Goal: Task Accomplishment & Management: Use online tool/utility

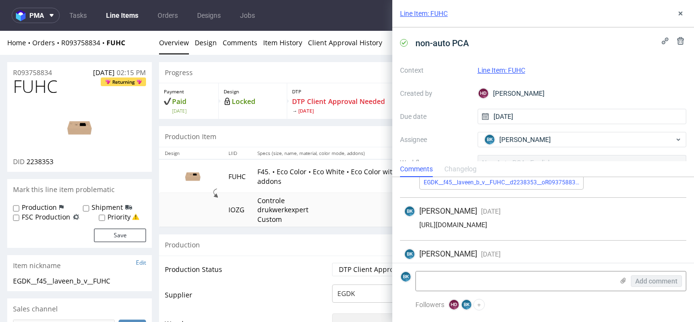
scroll to position [622, 0]
click at [520, 226] on div "[URL][DOMAIN_NAME]" at bounding box center [543, 227] width 278 height 8
copy div "[URL][DOMAIN_NAME]"
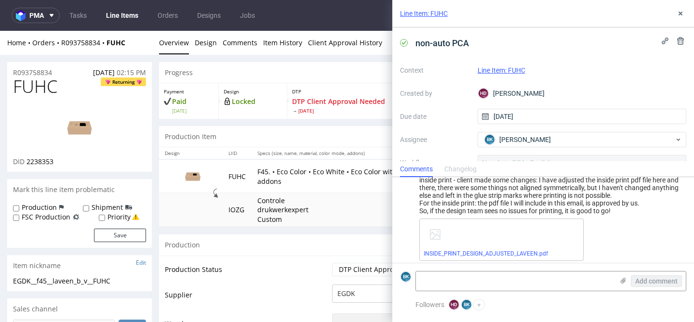
scroll to position [1174, 0]
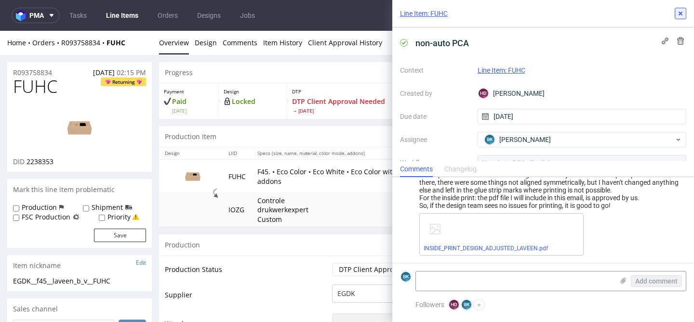
click at [682, 12] on icon at bounding box center [680, 14] width 8 height 8
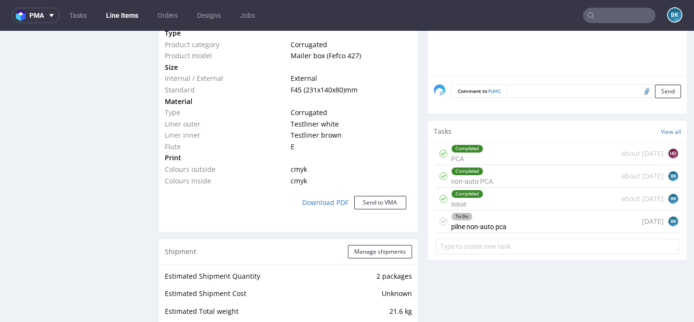
scroll to position [780, 0]
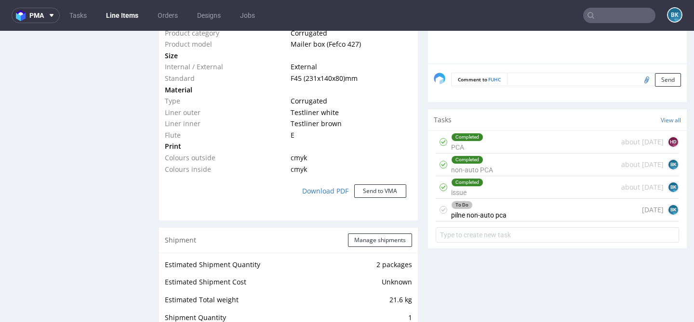
click at [502, 221] on div "To Do pilne non-auto pca" at bounding box center [478, 210] width 55 height 22
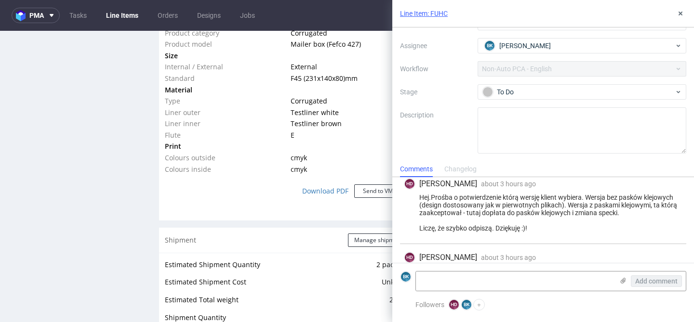
scroll to position [8, 0]
click at [681, 16] on icon at bounding box center [680, 14] width 8 height 8
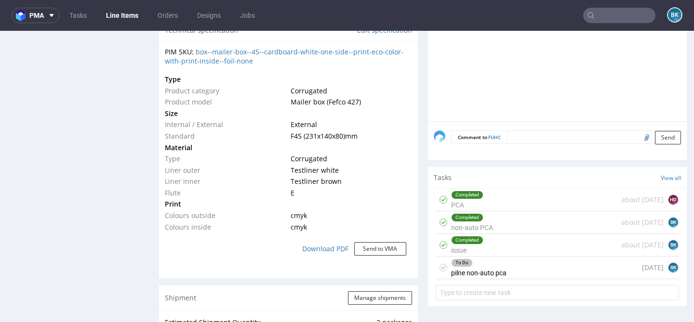
scroll to position [722, 0]
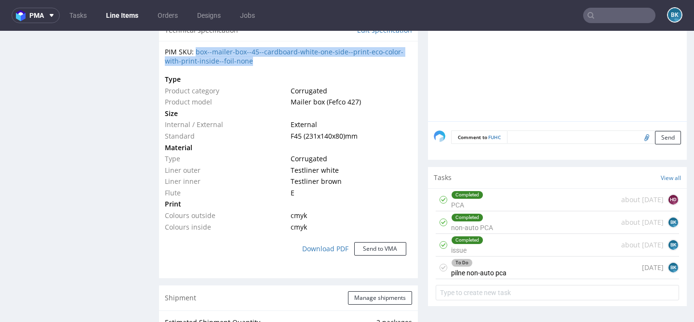
drag, startPoint x: 257, startPoint y: 62, endPoint x: 195, endPoint y: 54, distance: 62.6
click at [195, 54] on div "PIM SKU: box--mailer-box--45--cardboard-white-one-side--print-eco-color-with-pr…" at bounding box center [288, 56] width 247 height 19
copy link "box--mailer-box--45--cardboard-white-one-side--print-eco-color-with-print-insid…"
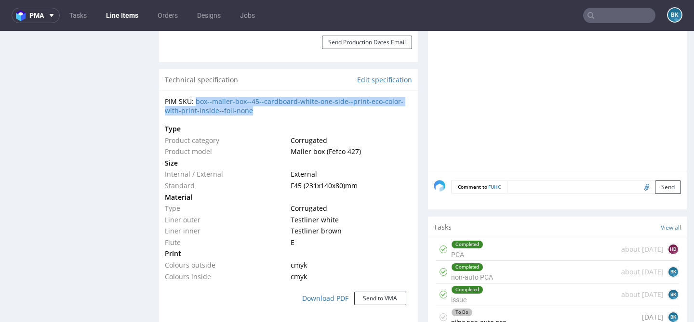
scroll to position [659, 0]
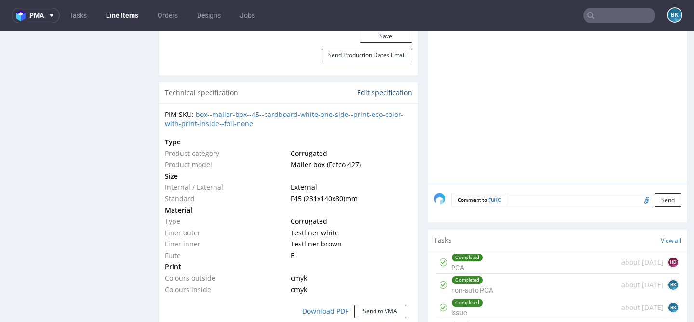
click at [372, 91] on link "Edit specification" at bounding box center [384, 93] width 55 height 10
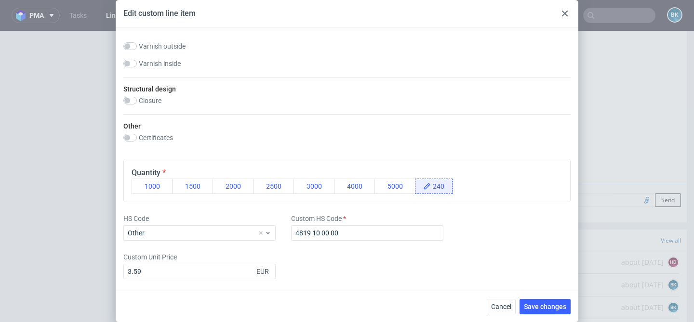
scroll to position [0, 0]
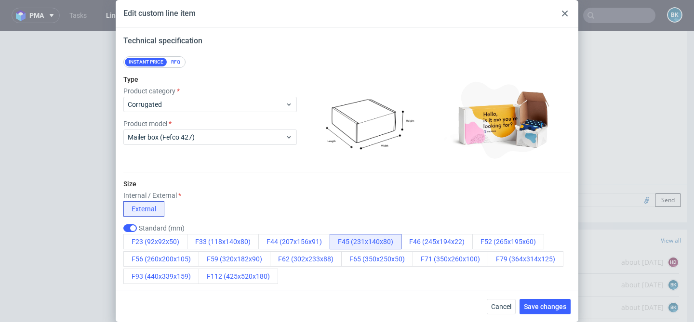
click at [568, 13] on div at bounding box center [565, 14] width 12 height 12
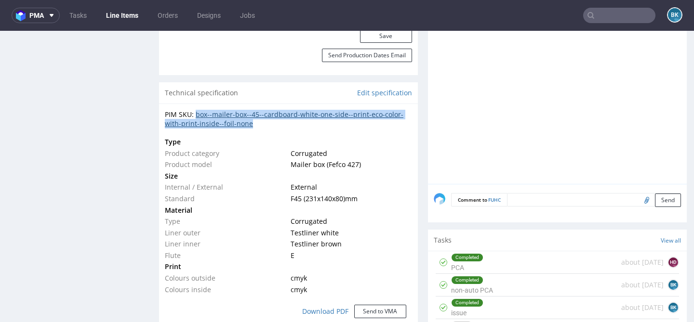
drag, startPoint x: 254, startPoint y: 125, endPoint x: 196, endPoint y: 117, distance: 58.3
click at [196, 117] on div "PIM SKU: box--mailer-box--45--cardboard-white-one-side--print-eco-color-with-pr…" at bounding box center [288, 119] width 247 height 19
copy link "box--mailer-box--45--cardboard-white-one-side--print-eco-color-with-print-insid…"
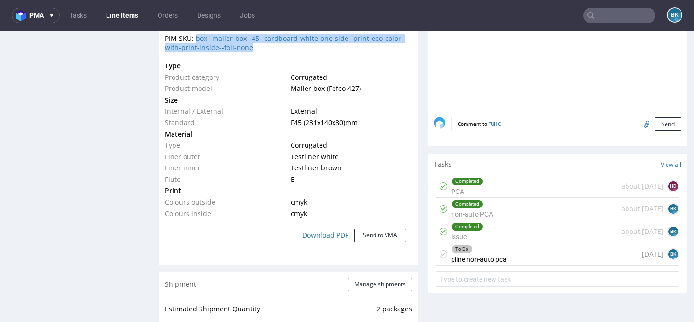
scroll to position [746, 0]
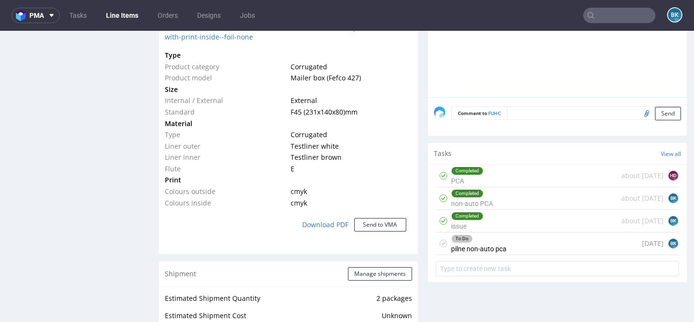
click at [494, 184] on div "Completed PCA about [DATE] HD" at bounding box center [557, 176] width 243 height 23
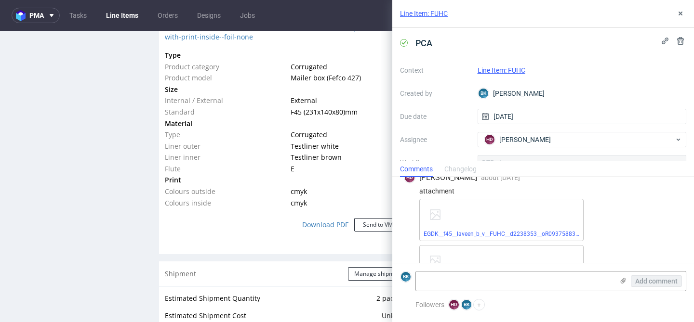
scroll to position [235, 0]
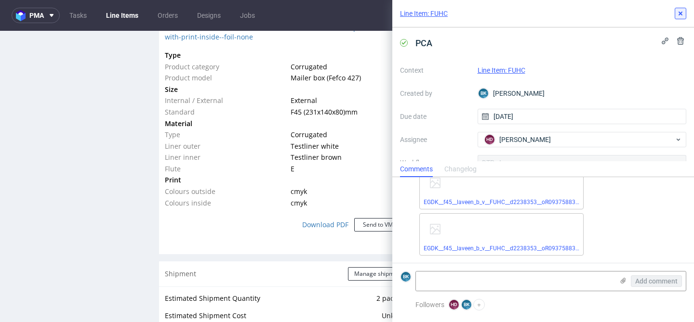
click at [681, 12] on use at bounding box center [680, 14] width 4 height 4
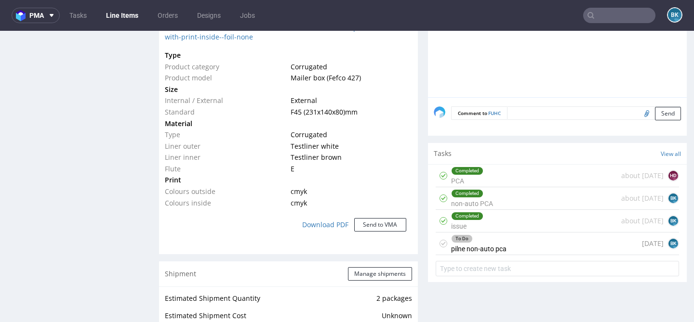
click at [478, 210] on div "Completed non-auto PCA" at bounding box center [472, 198] width 42 height 22
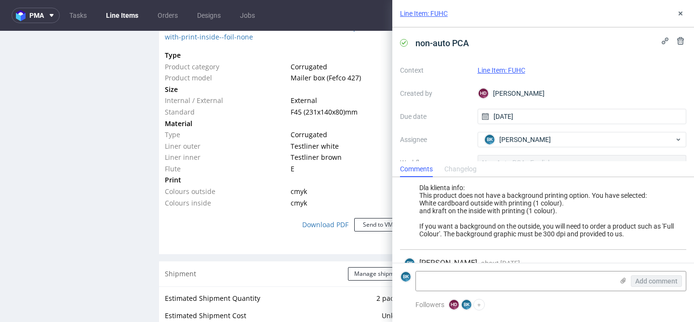
scroll to position [308, 0]
click at [680, 11] on icon at bounding box center [680, 14] width 8 height 8
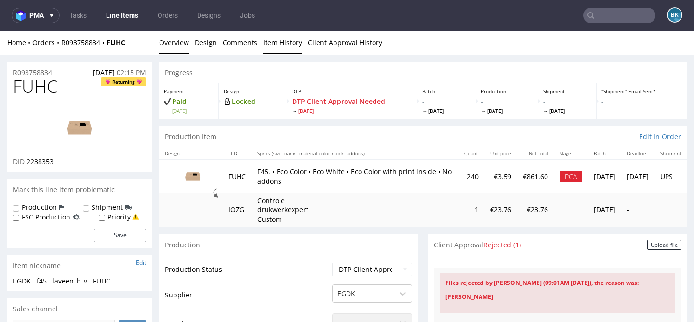
click at [285, 42] on link "Item History" at bounding box center [282, 43] width 39 height 24
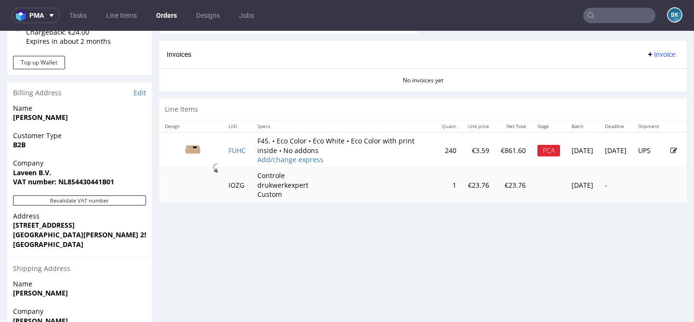
scroll to position [430, 0]
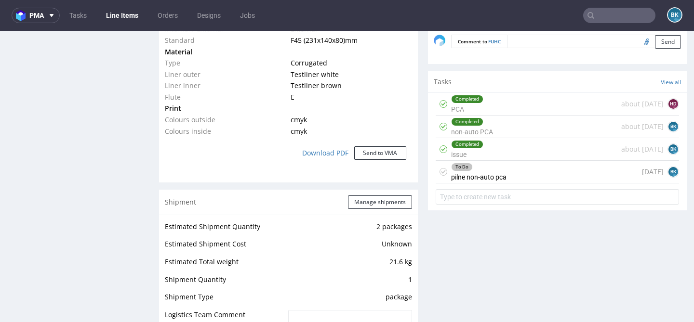
scroll to position [818, 0]
click at [534, 180] on div "To Do pilne non-auto pca [DATE] BK" at bounding box center [557, 171] width 243 height 23
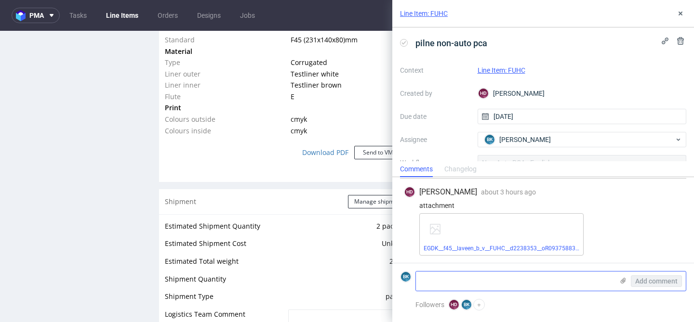
scroll to position [456, 0]
click at [487, 284] on textarea at bounding box center [515, 281] width 198 height 19
paste textarea "[URL][DOMAIN_NAME]"
type textarea "[URL][DOMAIN_NAME]"
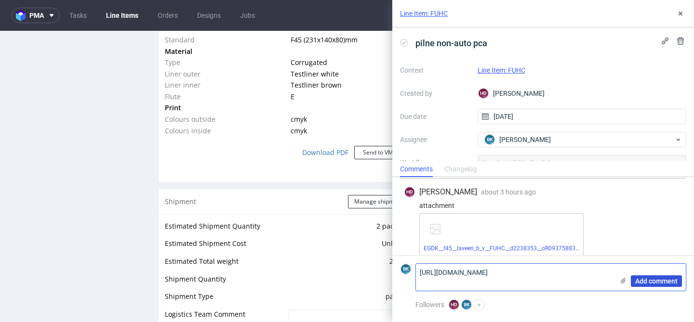
click at [650, 283] on span "Add comment" at bounding box center [656, 281] width 42 height 7
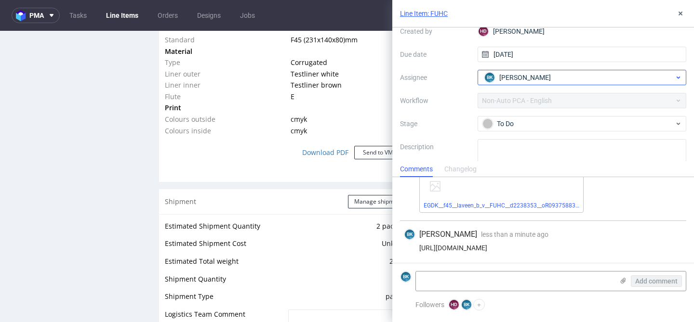
scroll to position [64, 0]
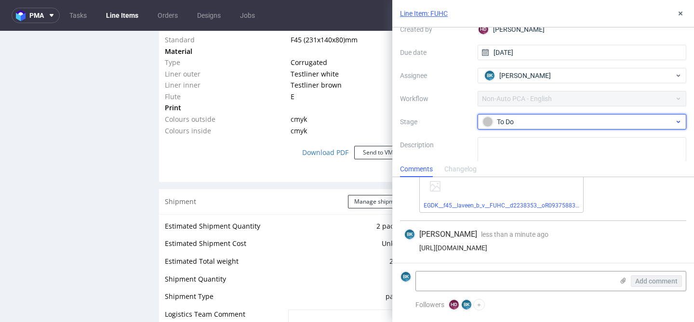
click at [537, 124] on div "To Do" at bounding box center [578, 122] width 192 height 11
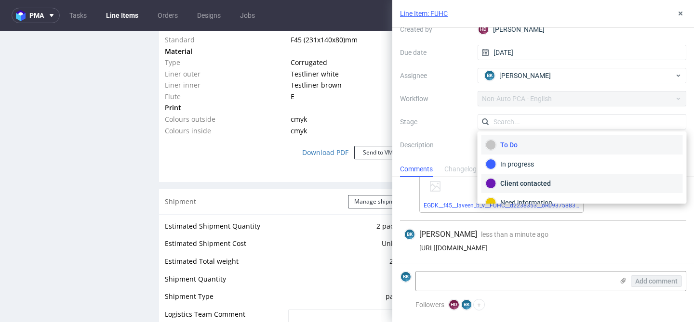
click at [526, 181] on div "Client contacted" at bounding box center [582, 183] width 193 height 11
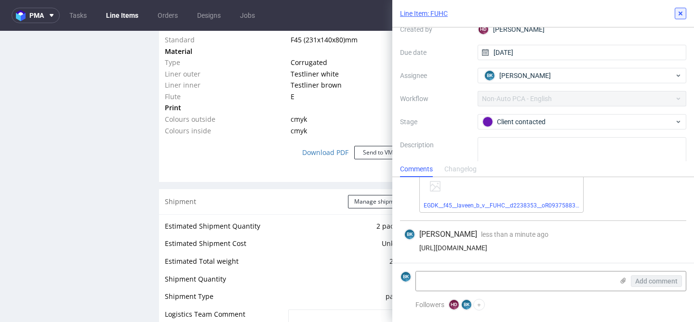
click at [681, 13] on use at bounding box center [680, 14] width 4 height 4
